Goal: Task Accomplishment & Management: Use online tool/utility

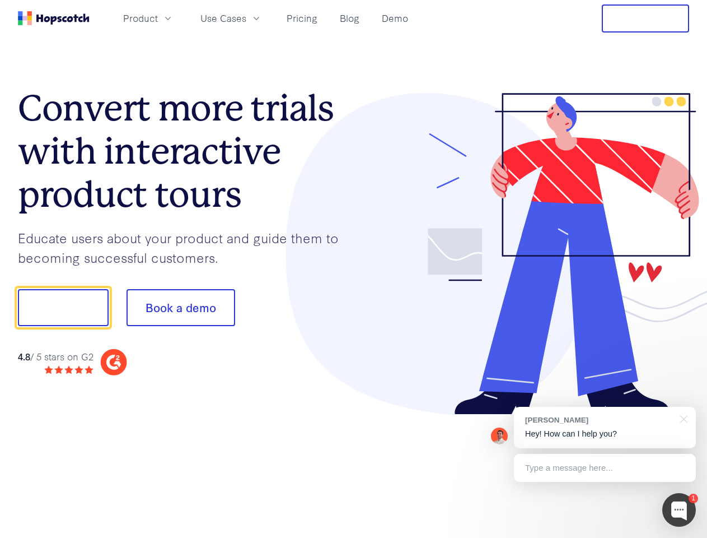
click at [354, 269] on div at bounding box center [522, 254] width 336 height 322
click at [158, 18] on span "Product" at bounding box center [140, 18] width 35 height 14
click at [246, 18] on span "Use Cases" at bounding box center [224, 18] width 46 height 14
click at [646, 18] on button "Free Trial" at bounding box center [645, 18] width 87 height 28
click at [63, 307] on button "Show me!" at bounding box center [63, 307] width 91 height 37
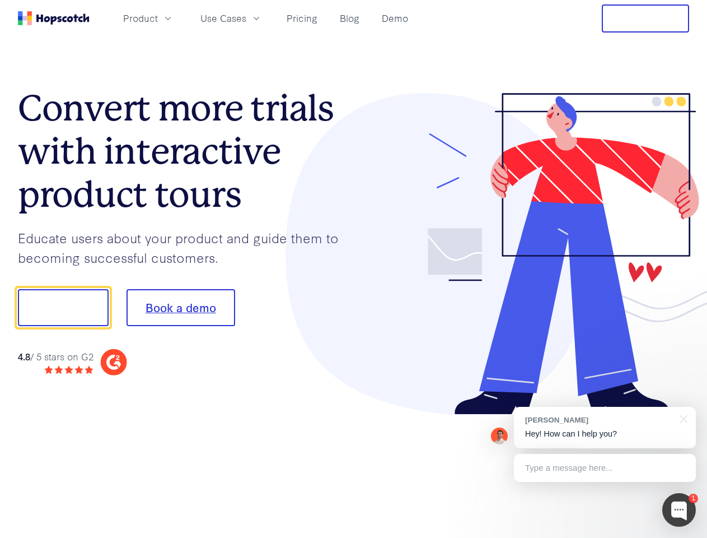
click at [180, 307] on button "Book a demo" at bounding box center [181, 307] width 109 height 37
click at [679, 510] on div at bounding box center [680, 510] width 34 height 34
click at [605, 537] on div "1 [PERSON_NAME] Hey! How can I help you? Type a message here... Free live chat …" at bounding box center [353, 538] width 707 height 0
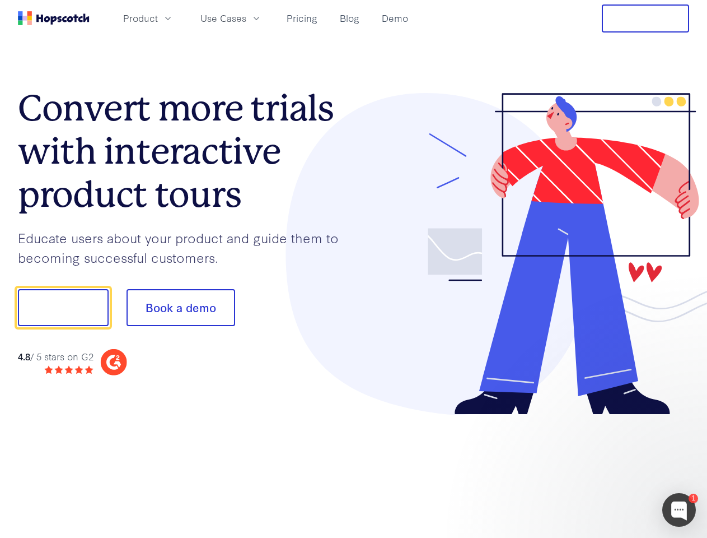
click at [682, 418] on div at bounding box center [591, 380] width 210 height 223
click at [605, 468] on div at bounding box center [591, 380] width 210 height 223
